Goal: Find contact information: Find contact information

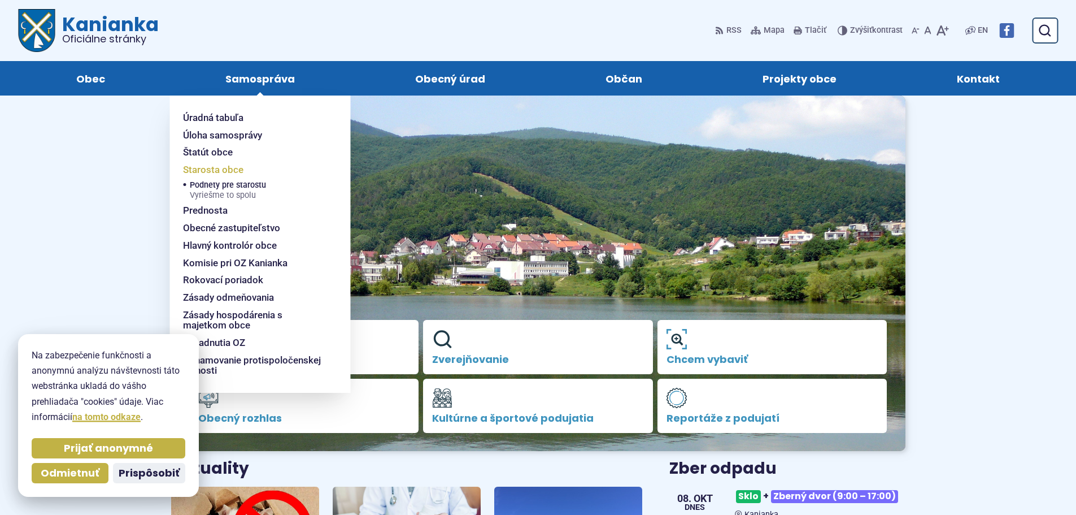
click at [214, 168] on span "Starosta obce" at bounding box center [213, 170] width 60 height 18
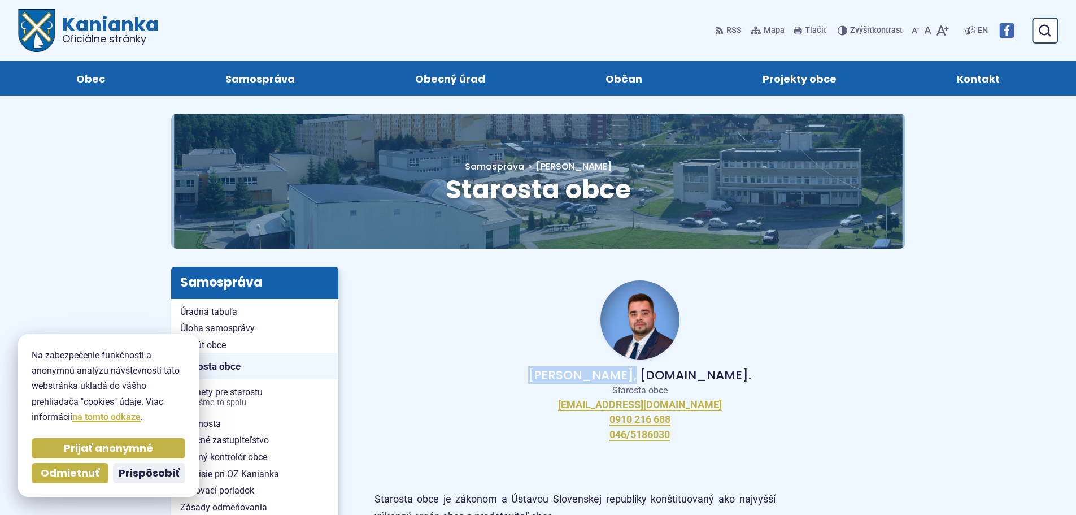
drag, startPoint x: 571, startPoint y: 376, endPoint x: 654, endPoint y: 380, distance: 83.1
click at [654, 380] on p "[PERSON_NAME], [DOMAIN_NAME]." at bounding box center [640, 375] width 495 height 14
copy p "[PERSON_NAME]"
